Goal: Information Seeking & Learning: Learn about a topic

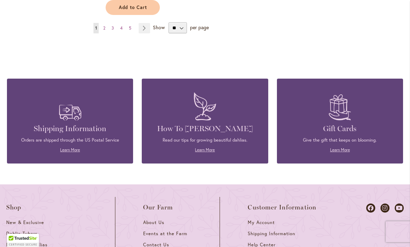
scroll to position [1036, 0]
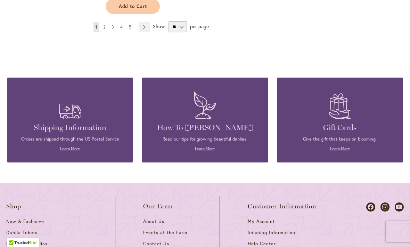
click at [227, 123] on h4 "How To [PERSON_NAME]" at bounding box center [204, 128] width 105 height 10
click at [223, 123] on h4 "How To [PERSON_NAME]" at bounding box center [204, 128] width 105 height 10
click at [210, 146] on link "Learn More" at bounding box center [205, 148] width 20 height 5
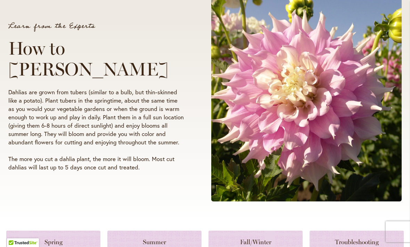
scroll to position [113, 0]
click at [250, 134] on span at bounding box center [306, 96] width 190 height 208
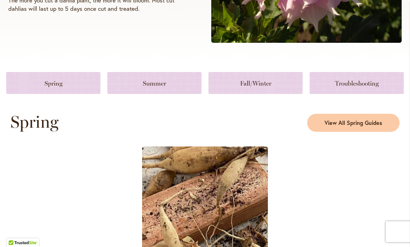
scroll to position [256, 0]
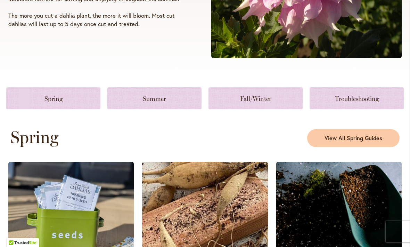
click at [73, 102] on link at bounding box center [53, 98] width 94 height 22
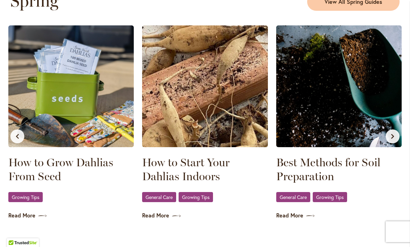
scroll to position [393, 0]
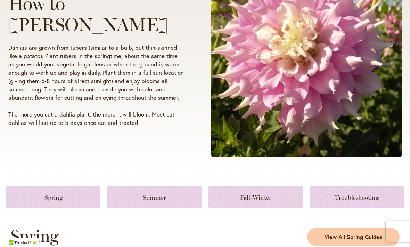
scroll to position [157, 0]
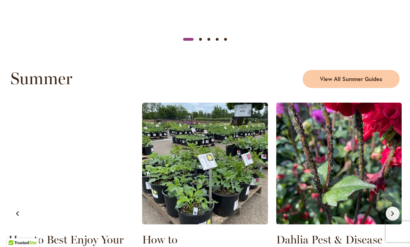
scroll to position [608, 0]
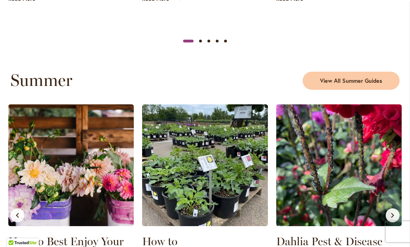
click at [349, 134] on img at bounding box center [338, 165] width 125 height 122
